Goal: Information Seeking & Learning: Compare options

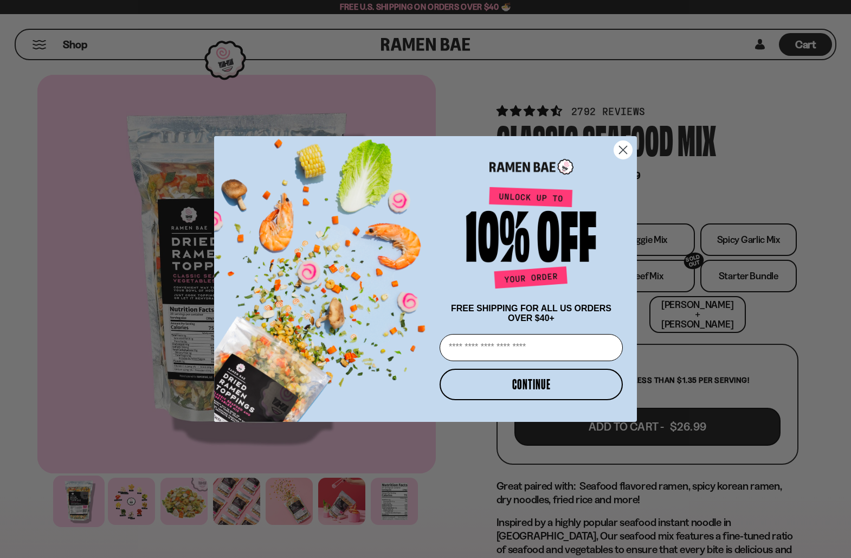
click at [623, 145] on circle "Close dialog" at bounding box center [623, 150] width 18 height 18
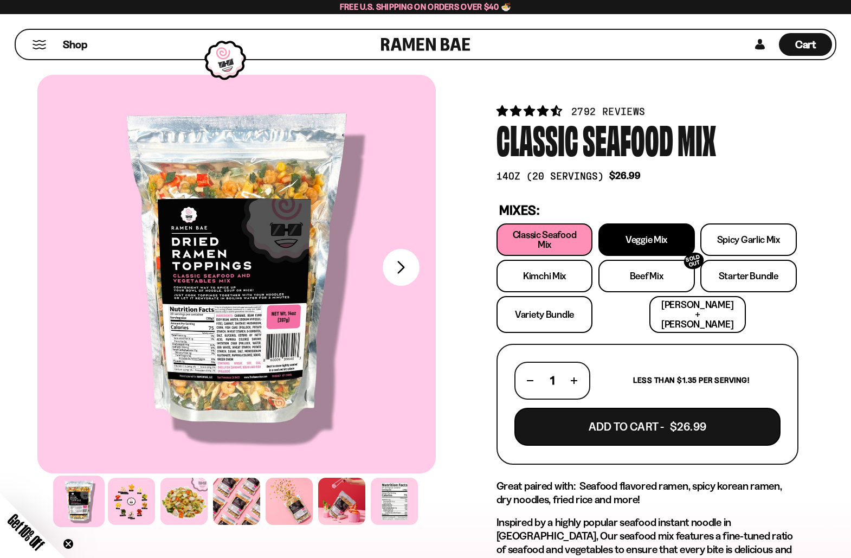
click at [646, 245] on link "Veggie Mix" at bounding box center [647, 239] width 97 height 33
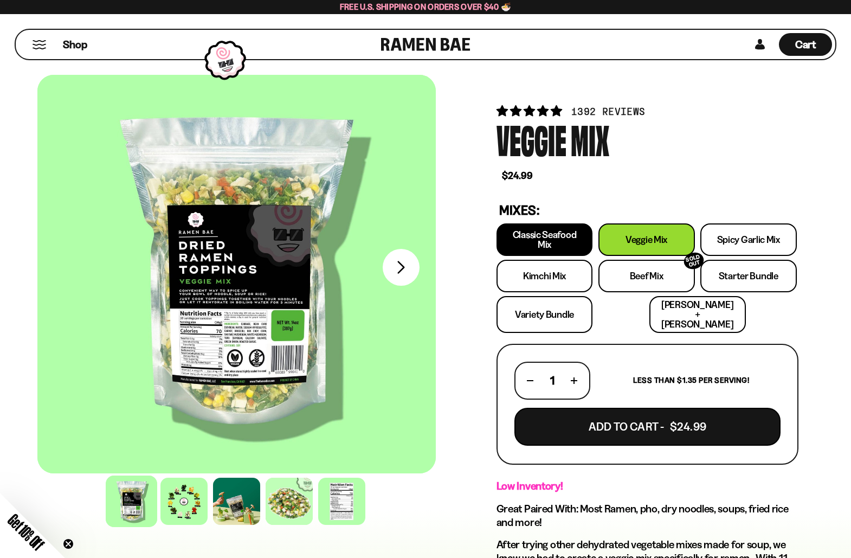
click at [552, 247] on link "Classic Seafood Mix" at bounding box center [545, 239] width 97 height 33
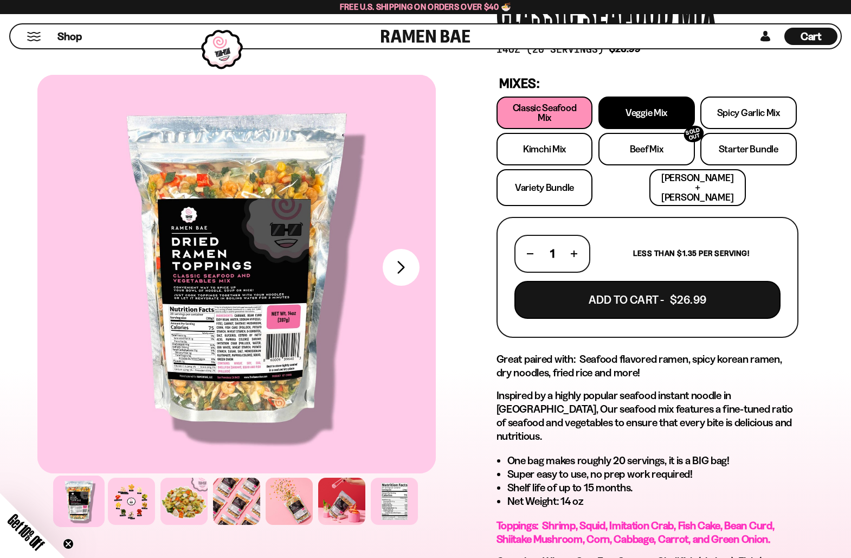
scroll to position [128, 0]
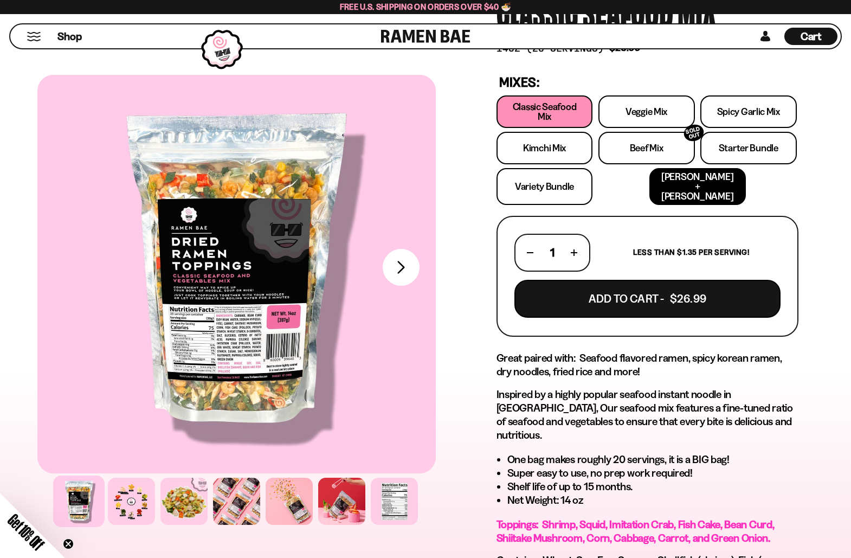
click at [650, 182] on link "[PERSON_NAME] + [PERSON_NAME]" at bounding box center [698, 186] width 97 height 37
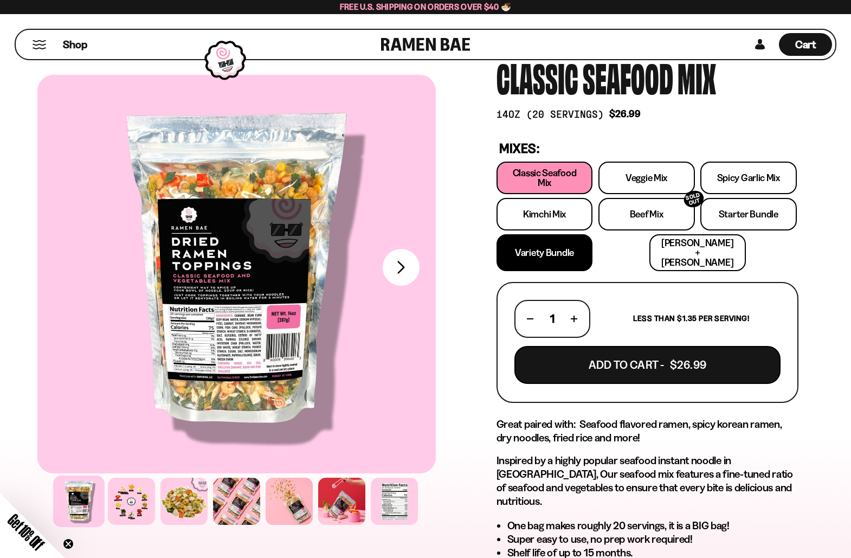
click at [552, 252] on link "Variety Bundle" at bounding box center [545, 252] width 97 height 37
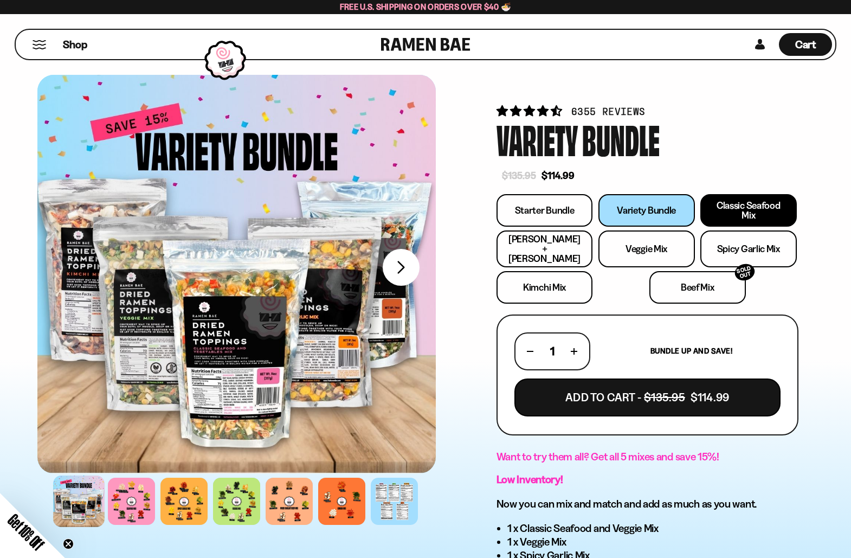
click at [736, 211] on link "Classic Seafood Mix" at bounding box center [749, 210] width 97 height 33
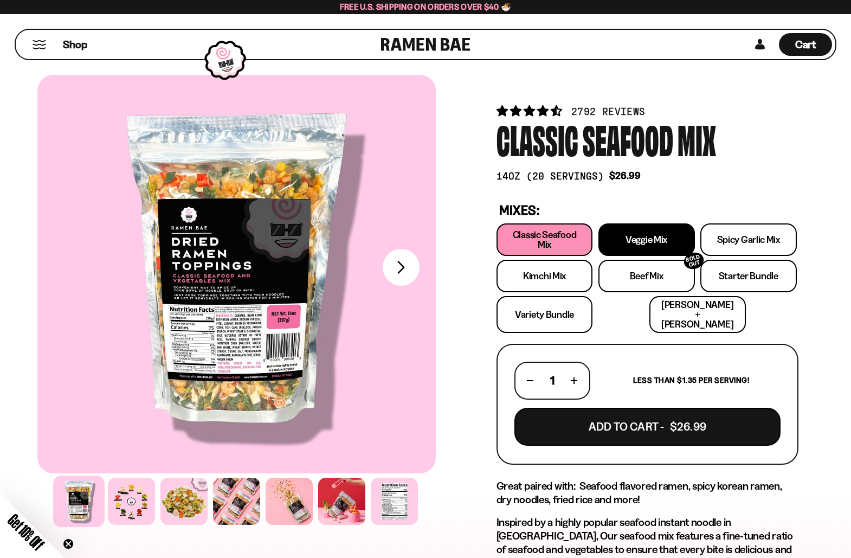
click at [629, 240] on link "Veggie Mix" at bounding box center [647, 239] width 97 height 33
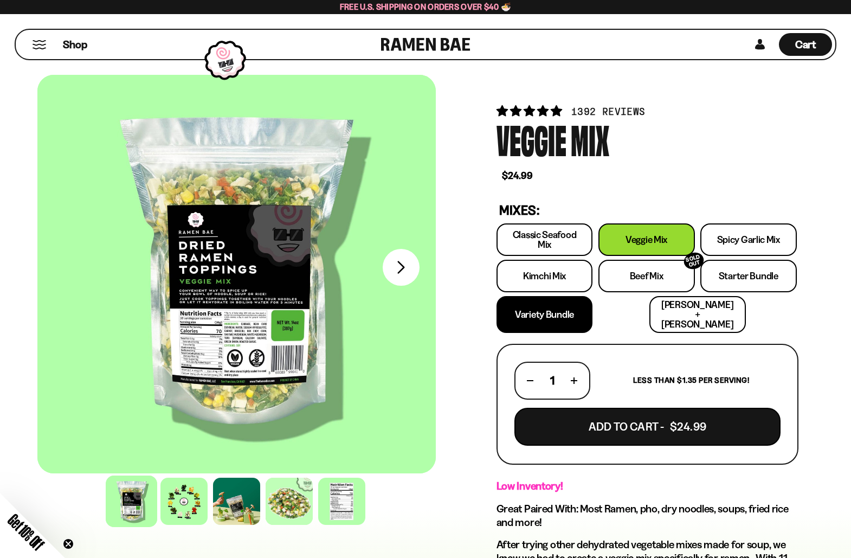
click at [555, 310] on link "Variety Bundle" at bounding box center [545, 314] width 97 height 37
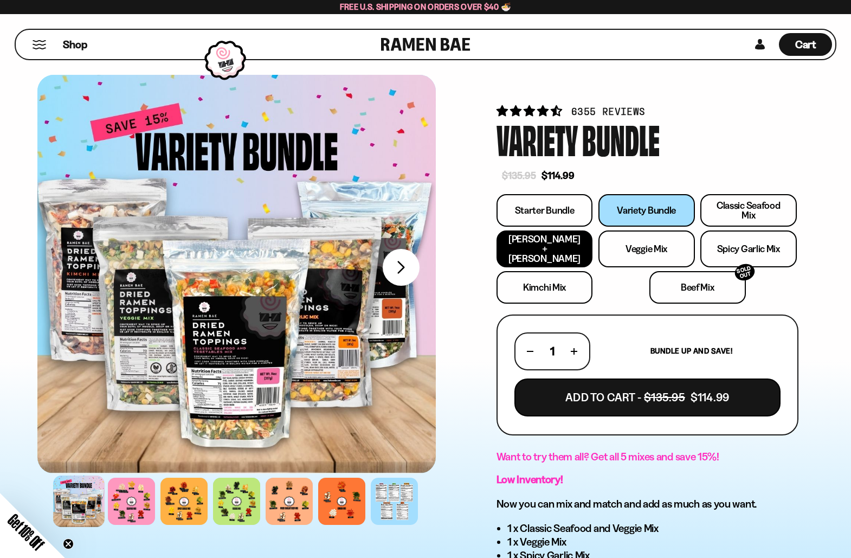
click at [537, 255] on link "Kimchi + Enoki Bundle" at bounding box center [545, 248] width 97 height 37
